Goal: Entertainment & Leisure: Consume media (video, audio)

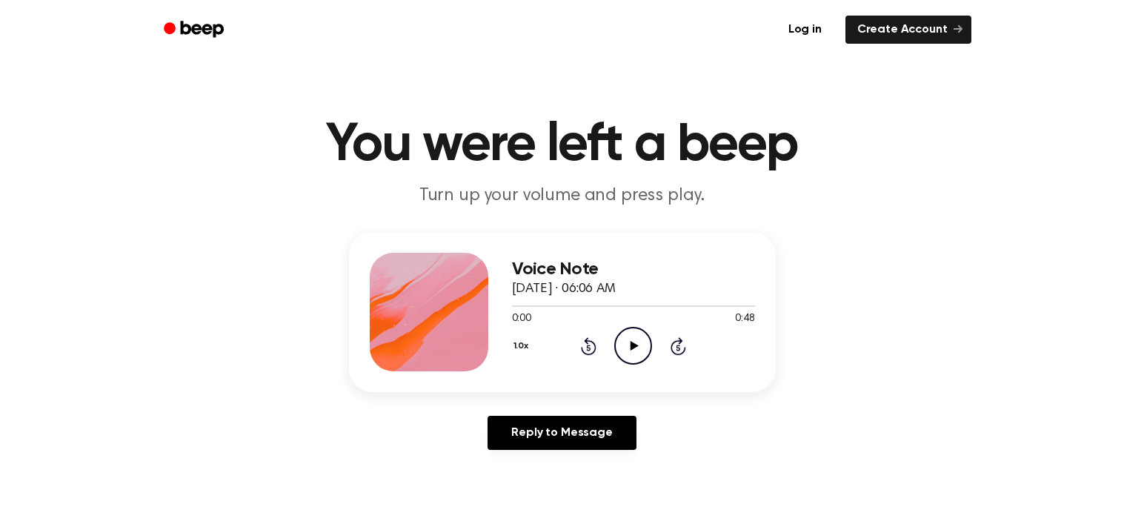
click at [628, 346] on icon "Play Audio" at bounding box center [633, 346] width 38 height 38
click at [638, 337] on icon "Pause Audio" at bounding box center [633, 346] width 38 height 38
click at [638, 337] on icon "Play Audio" at bounding box center [633, 346] width 38 height 38
click at [594, 341] on icon "Rewind 5 seconds" at bounding box center [588, 346] width 16 height 19
click at [594, 343] on icon at bounding box center [589, 346] width 16 height 18
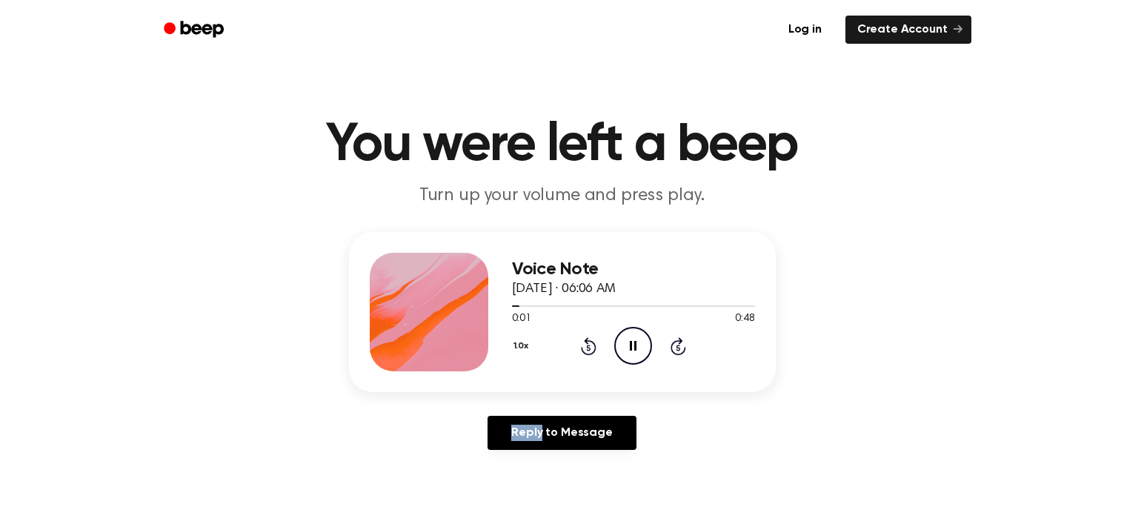
click at [594, 343] on icon at bounding box center [589, 346] width 16 height 18
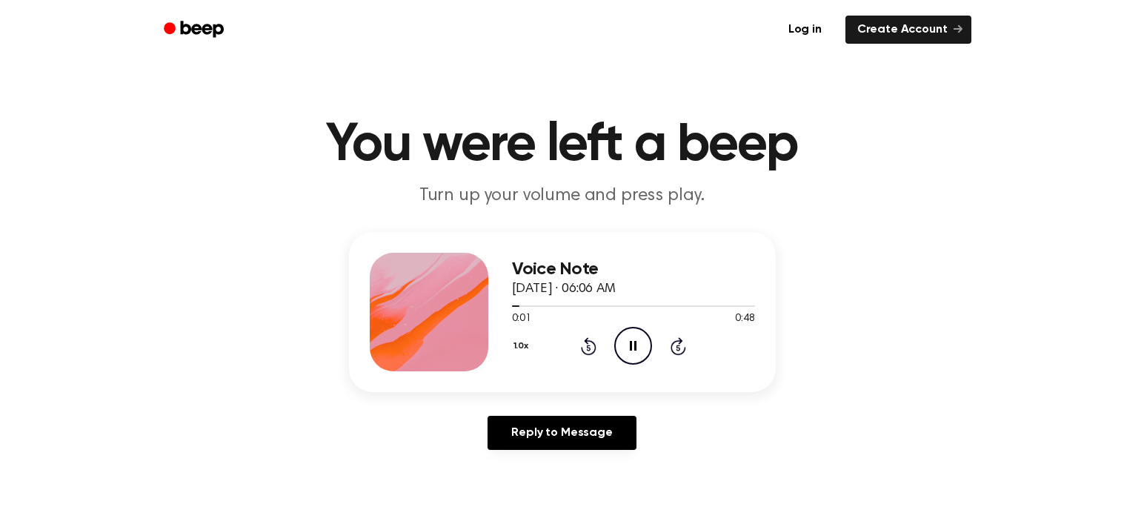
click at [594, 343] on icon at bounding box center [589, 346] width 16 height 18
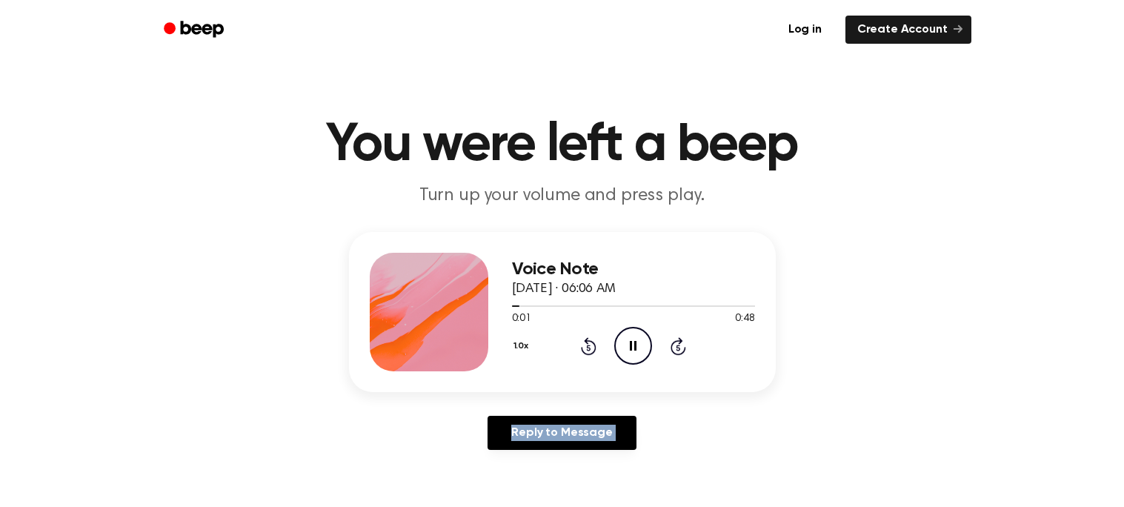
click at [594, 343] on icon at bounding box center [589, 346] width 16 height 18
click at [615, 346] on circle at bounding box center [633, 346] width 36 height 36
click at [614, 342] on icon "Play Audio" at bounding box center [633, 346] width 38 height 38
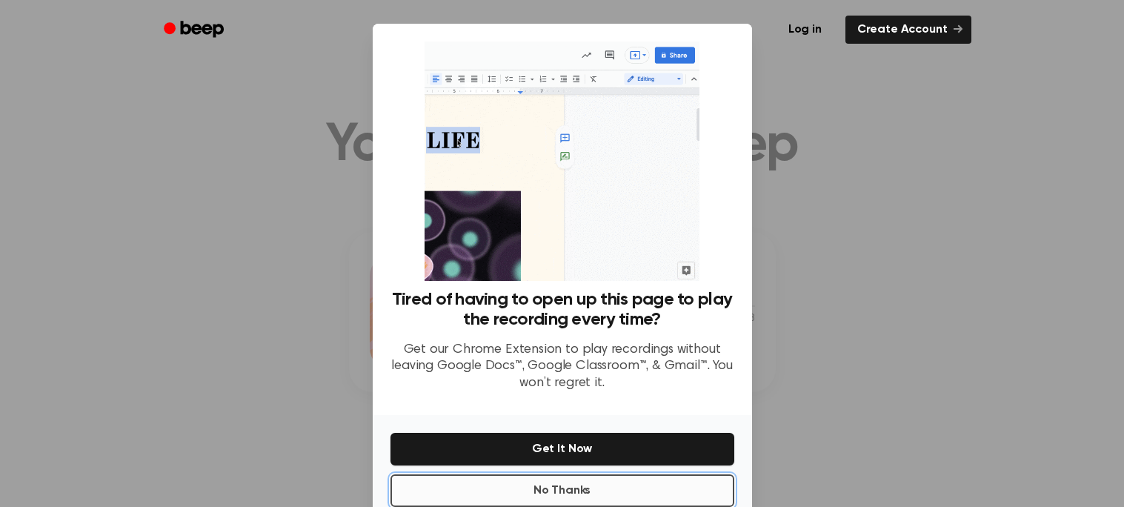
click at [553, 483] on button "No Thanks" at bounding box center [563, 490] width 344 height 33
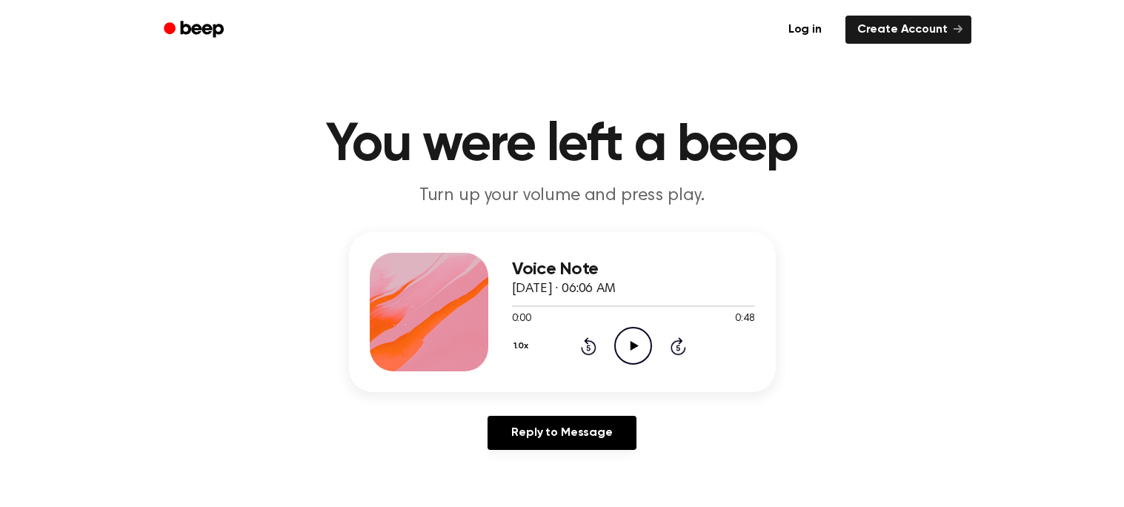
click at [640, 344] on icon "Play Audio" at bounding box center [633, 346] width 38 height 38
click at [644, 349] on icon "Play Audio" at bounding box center [633, 346] width 38 height 38
click at [0, 408] on main "You were left a beep Turn up your volume and press play. Voice Note [DATE] · 06…" at bounding box center [562, 456] width 1124 height 914
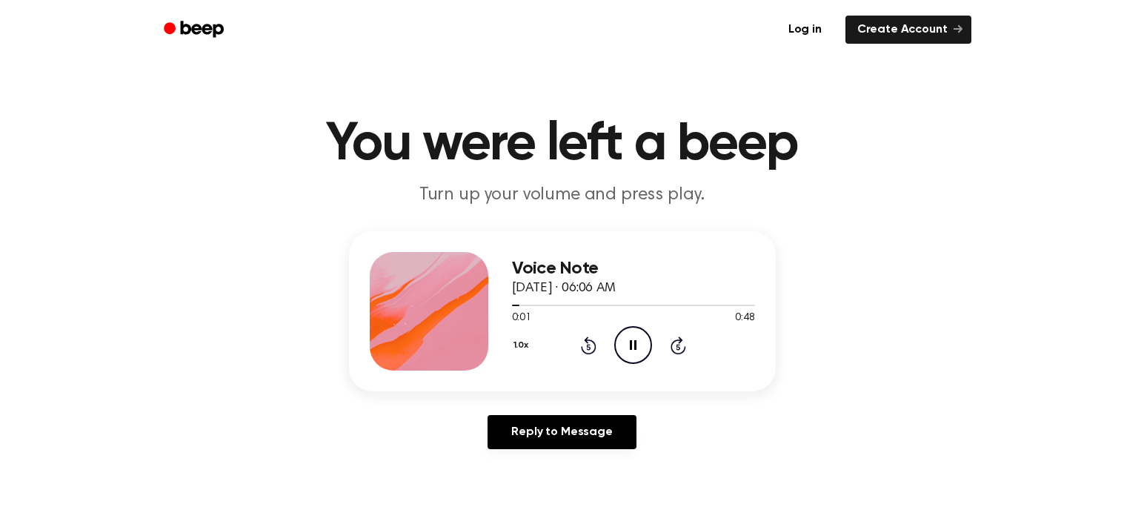
click at [0, 411] on main "You were left a beep Turn up your volume and press play. Voice Note [DATE] · 06…" at bounding box center [562, 456] width 1124 height 914
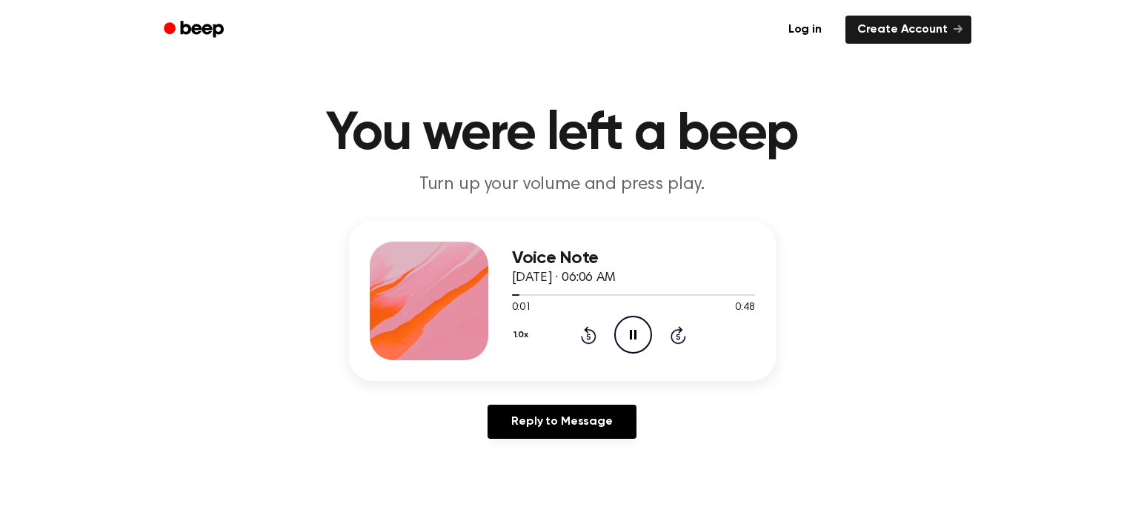
scroll to position [10, 0]
